Goal: Task Accomplishment & Management: Manage account settings

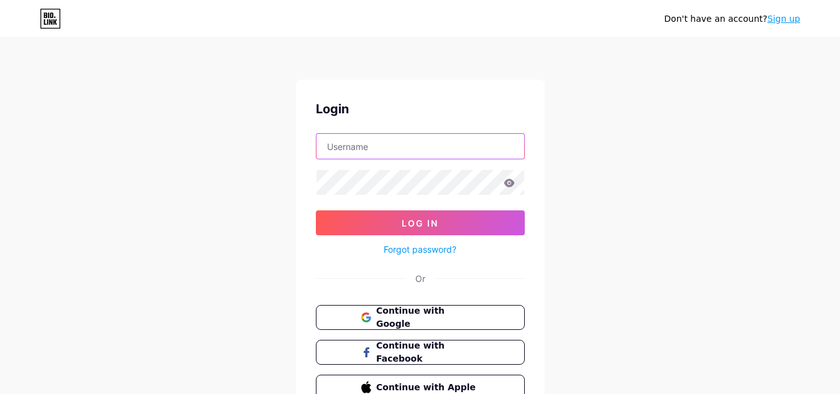
type input "info@theonel.co.za"
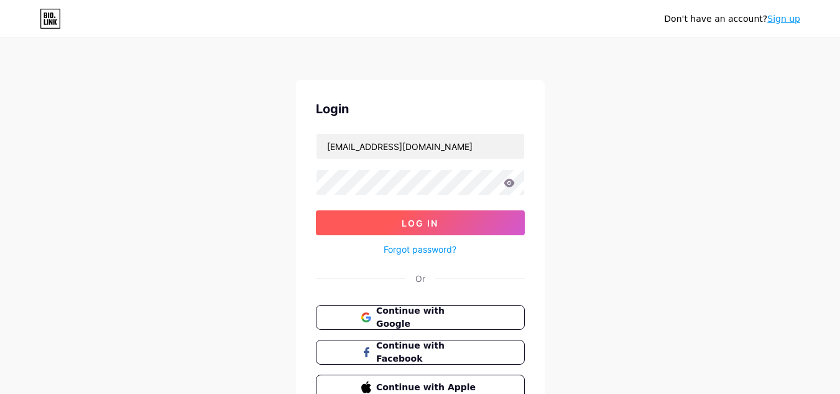
click at [455, 231] on button "Log In" at bounding box center [420, 222] width 209 height 25
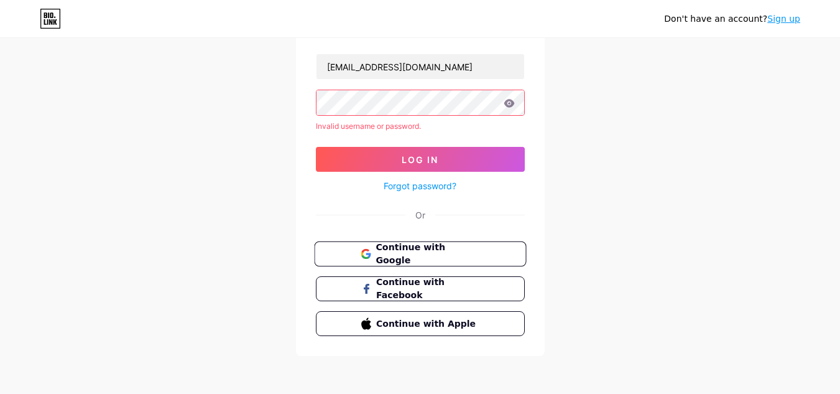
scroll to position [81, 0]
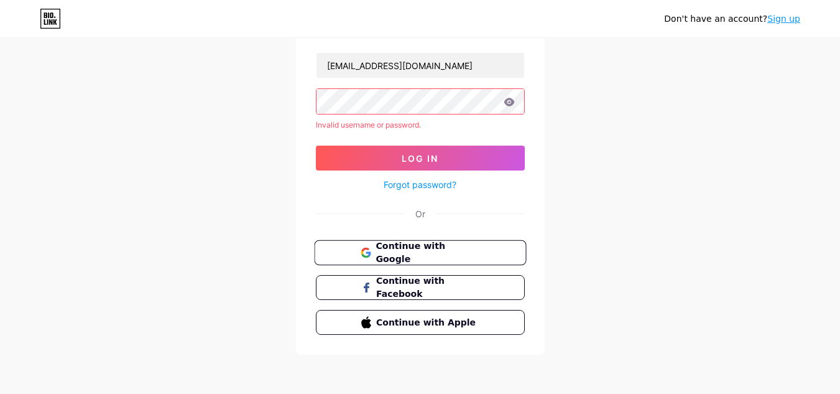
click at [450, 251] on span "Continue with Google" at bounding box center [428, 252] width 104 height 27
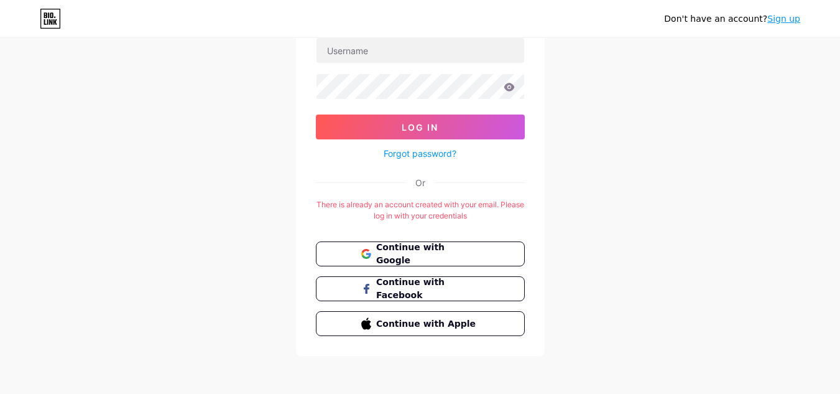
scroll to position [97, 0]
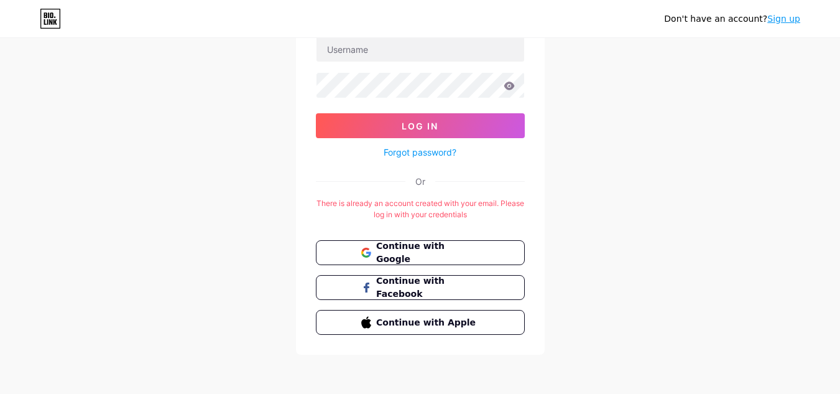
click at [436, 150] on link "Forgot password?" at bounding box center [420, 151] width 73 height 13
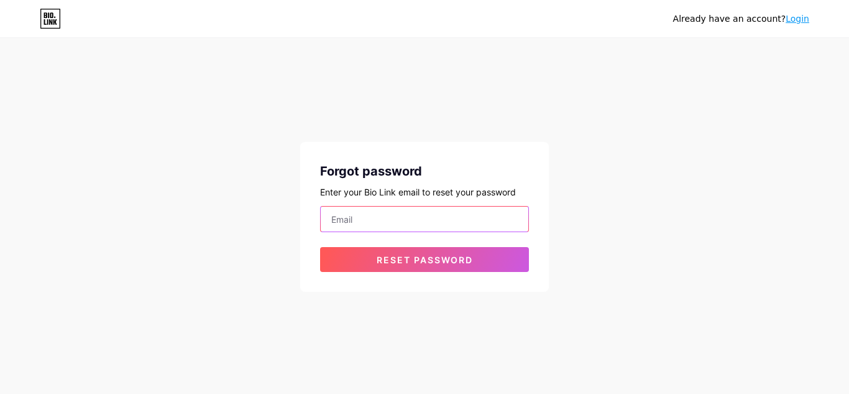
click at [449, 217] on input "email" at bounding box center [425, 218] width 208 height 25
type input "[EMAIL_ADDRESS][DOMAIN_NAME]"
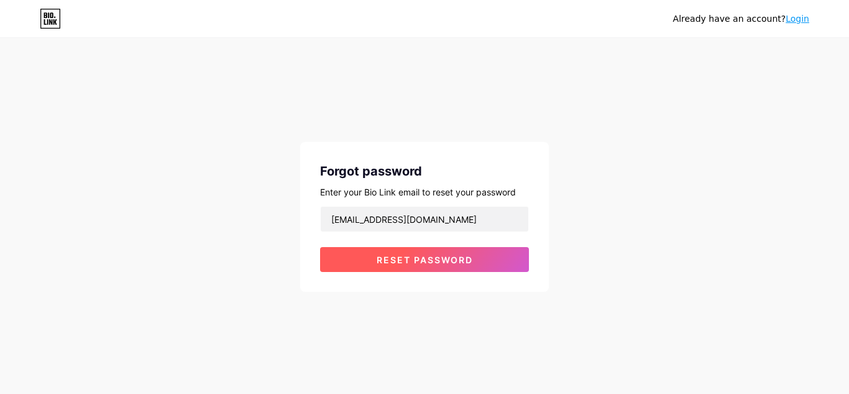
click at [469, 259] on span "Reset password" at bounding box center [425, 259] width 96 height 11
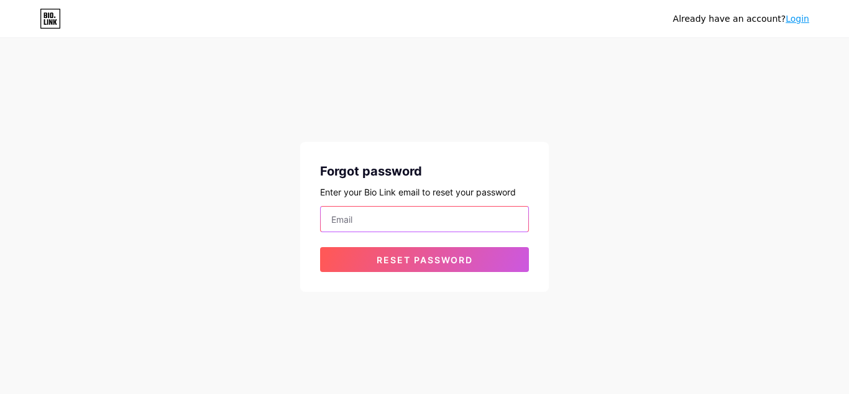
click at [400, 215] on input "email" at bounding box center [425, 218] width 208 height 25
type input "[EMAIL_ADDRESS][DOMAIN_NAME]"
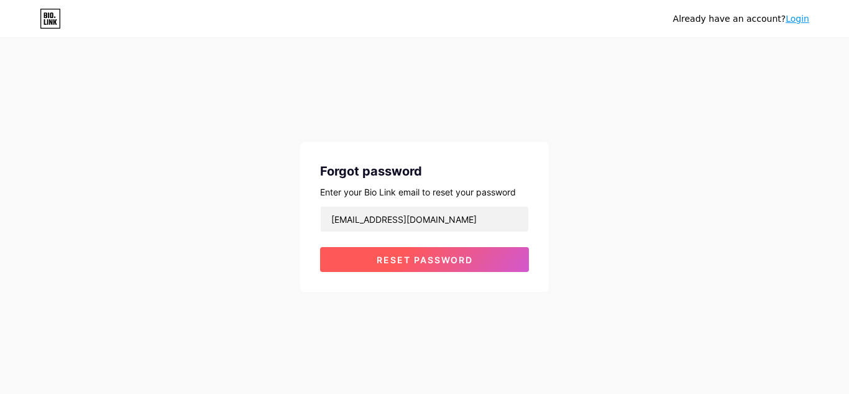
click at [428, 255] on span "Reset password" at bounding box center [425, 259] width 96 height 11
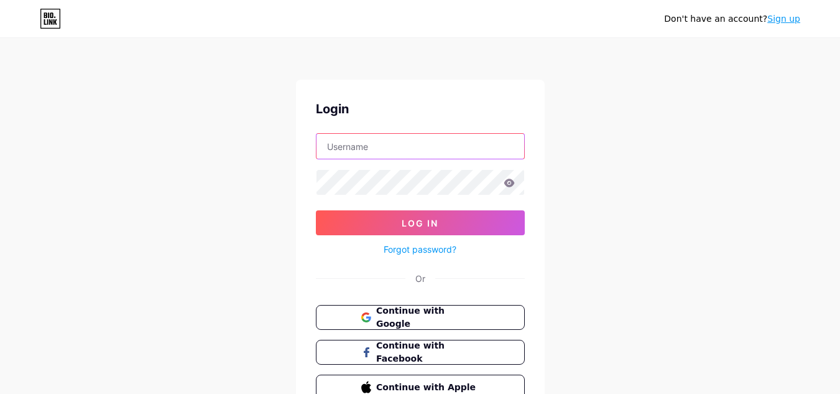
click at [407, 147] on input "text" at bounding box center [420, 146] width 208 height 25
type input "artist.theonel@gmail.com"
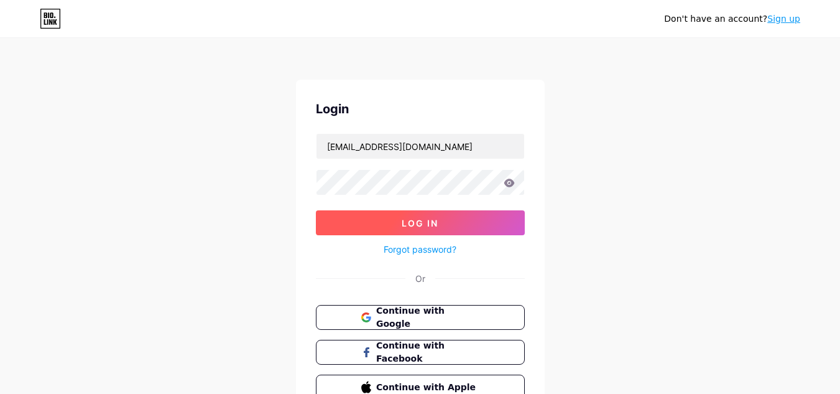
click at [433, 231] on button "Log In" at bounding box center [420, 222] width 209 height 25
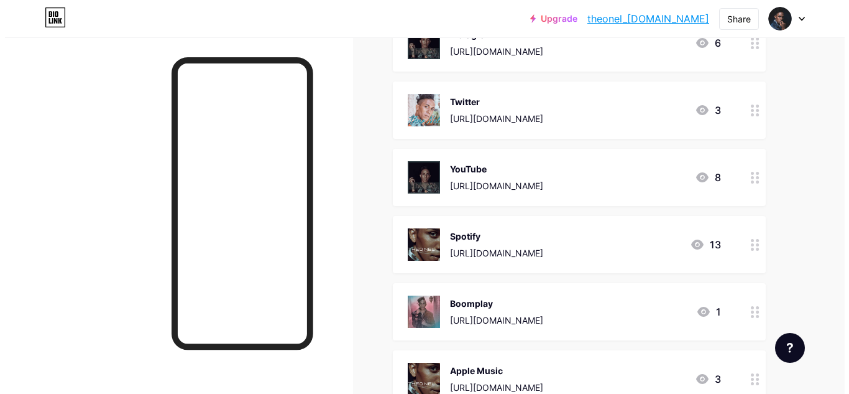
scroll to position [311, 0]
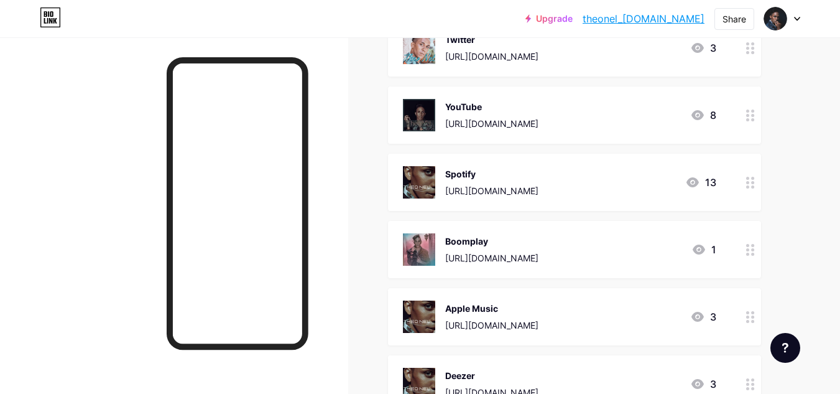
click at [538, 187] on div "[URL][DOMAIN_NAME]" at bounding box center [491, 190] width 93 height 13
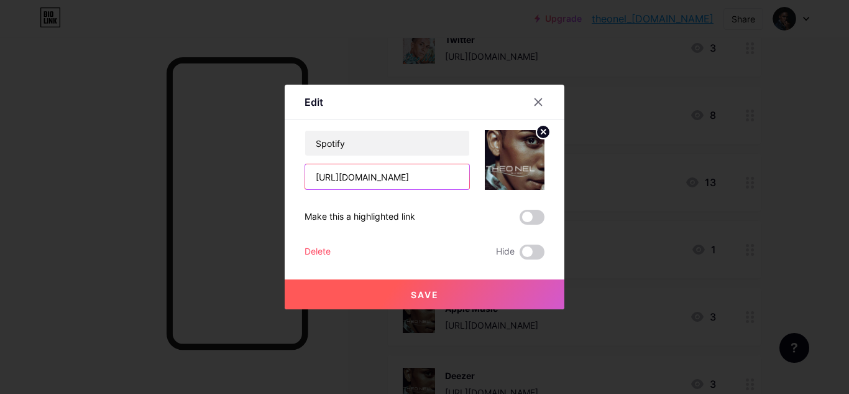
click at [415, 177] on input "[URL][DOMAIN_NAME]" at bounding box center [387, 176] width 164 height 25
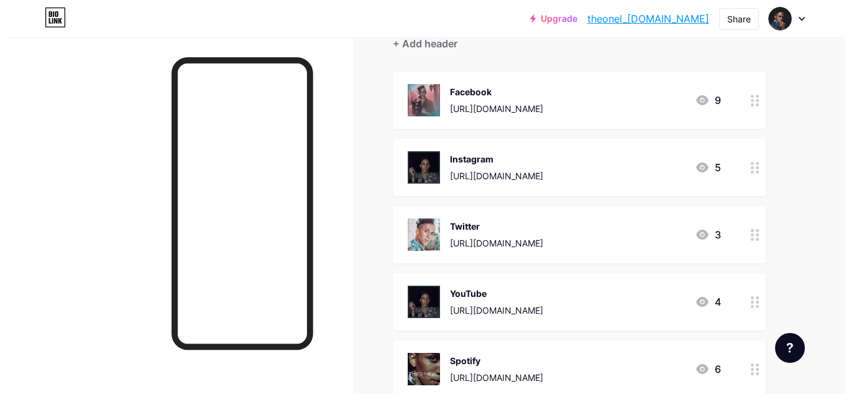
scroll to position [311, 0]
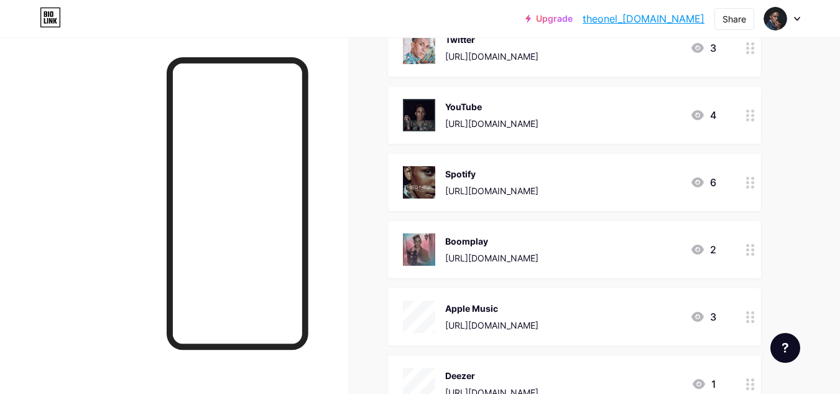
click at [538, 124] on div "[URL][DOMAIN_NAME]" at bounding box center [491, 123] width 93 height 13
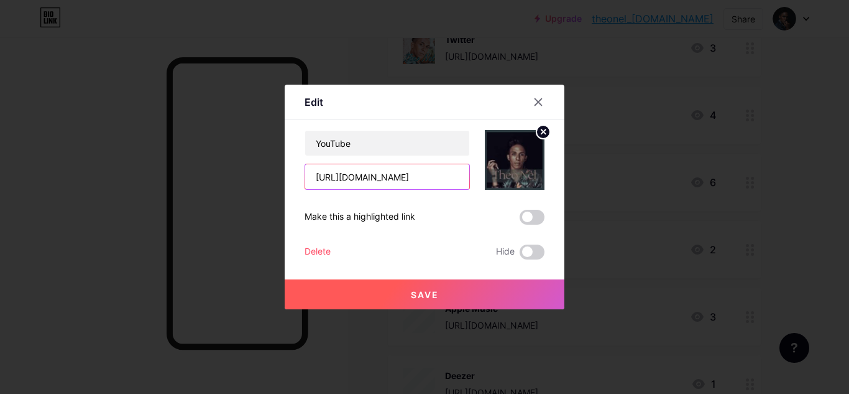
click at [388, 179] on input "[URL][DOMAIN_NAME]" at bounding box center [387, 176] width 164 height 25
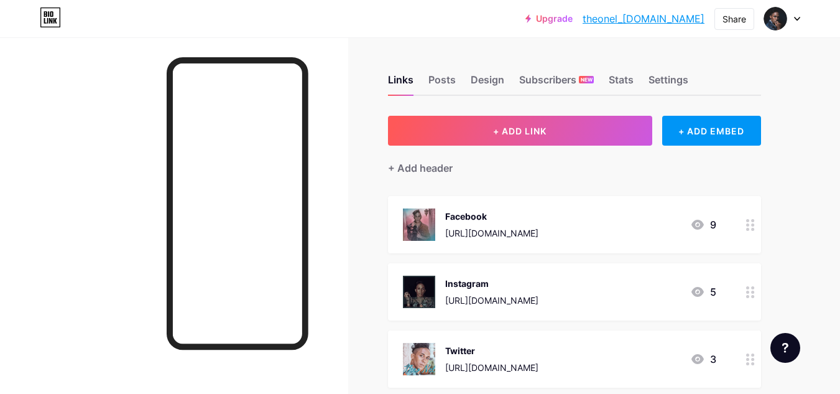
scroll to position [62, 0]
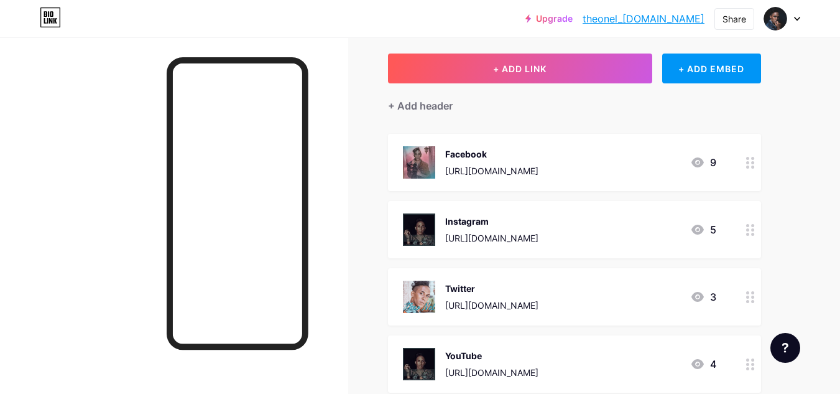
click at [536, 210] on div "Instagram [URL][DOMAIN_NAME] 5" at bounding box center [574, 229] width 373 height 57
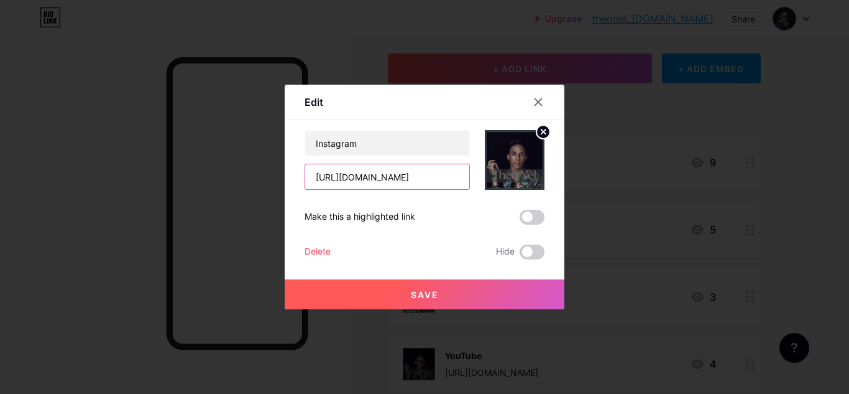
click at [440, 177] on input "[URL][DOMAIN_NAME]" at bounding box center [387, 176] width 164 height 25
click at [532, 91] on div "Edit Content YouTube Play YouTube video without leaving your page. ADD Vimeo Pl…" at bounding box center [425, 197] width 280 height 224
click at [533, 100] on icon at bounding box center [538, 102] width 10 height 10
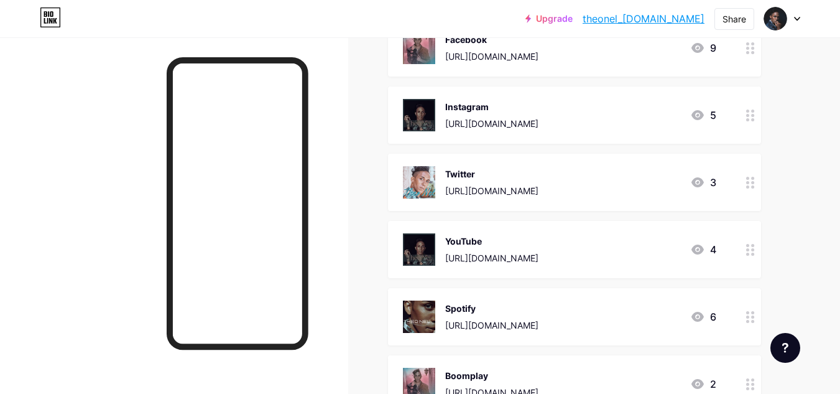
scroll to position [0, 0]
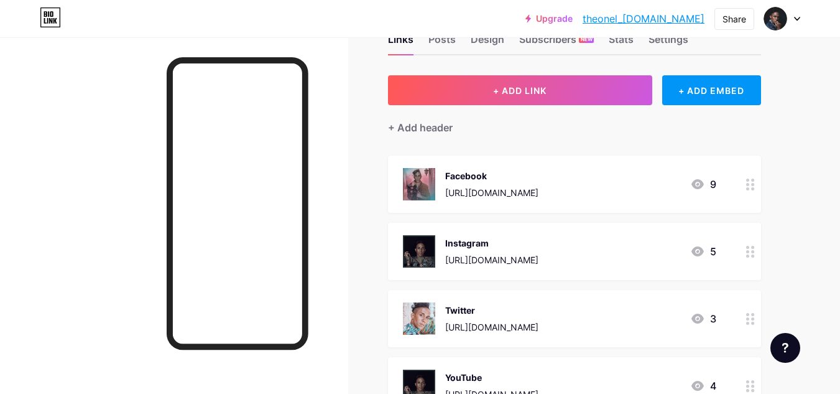
scroll to position [62, 0]
